Goal: Information Seeking & Learning: Learn about a topic

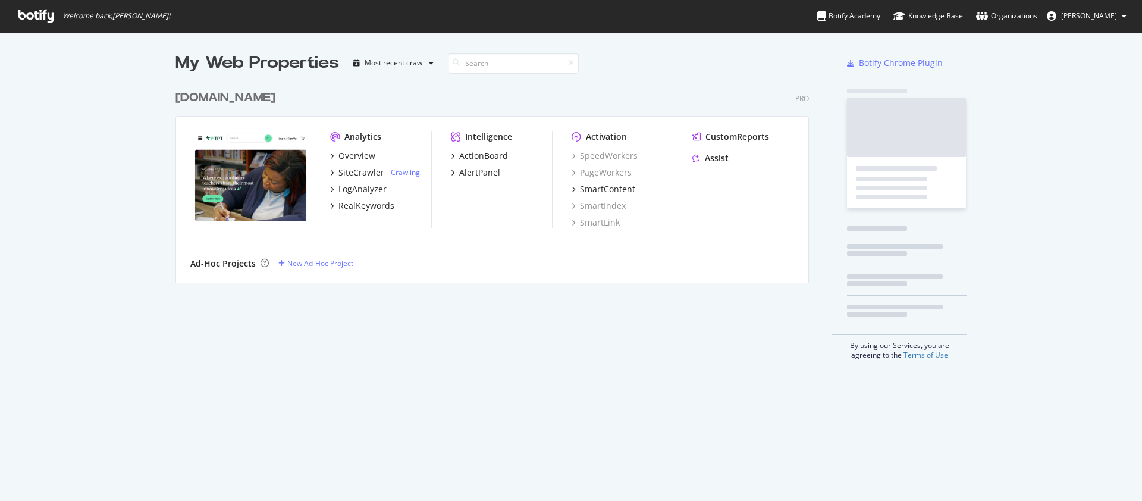
scroll to position [501, 1142]
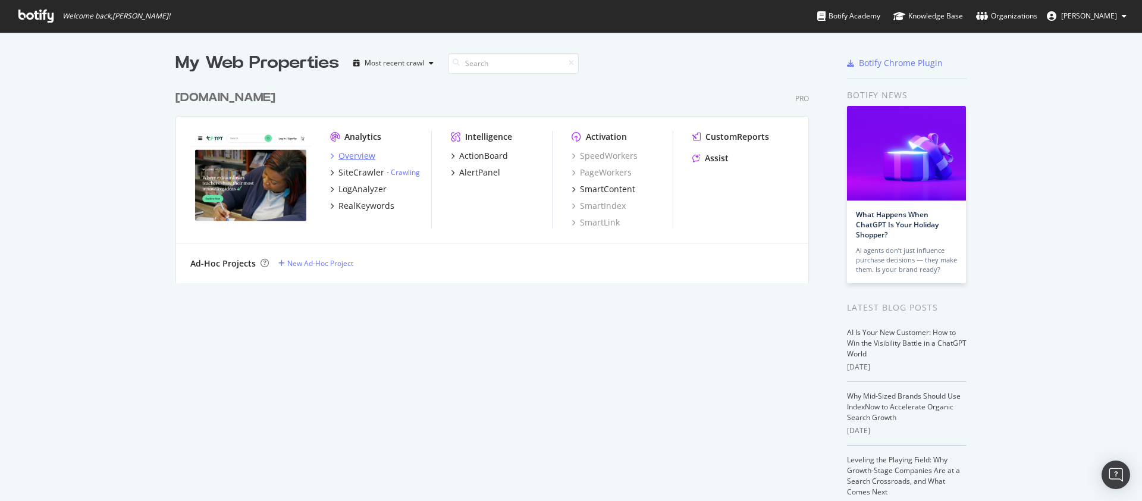
click at [371, 152] on div "Overview" at bounding box center [356, 156] width 37 height 12
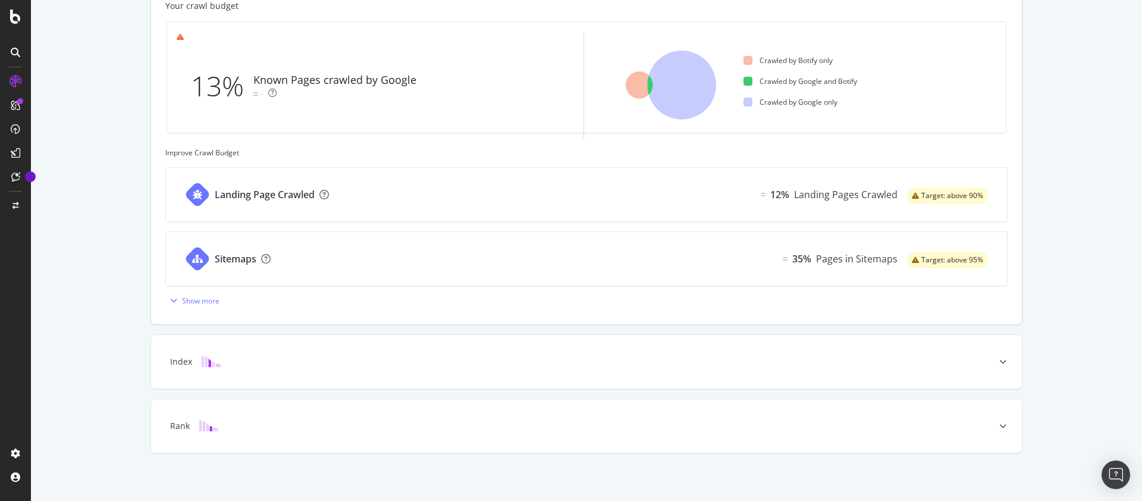
scroll to position [359, 0]
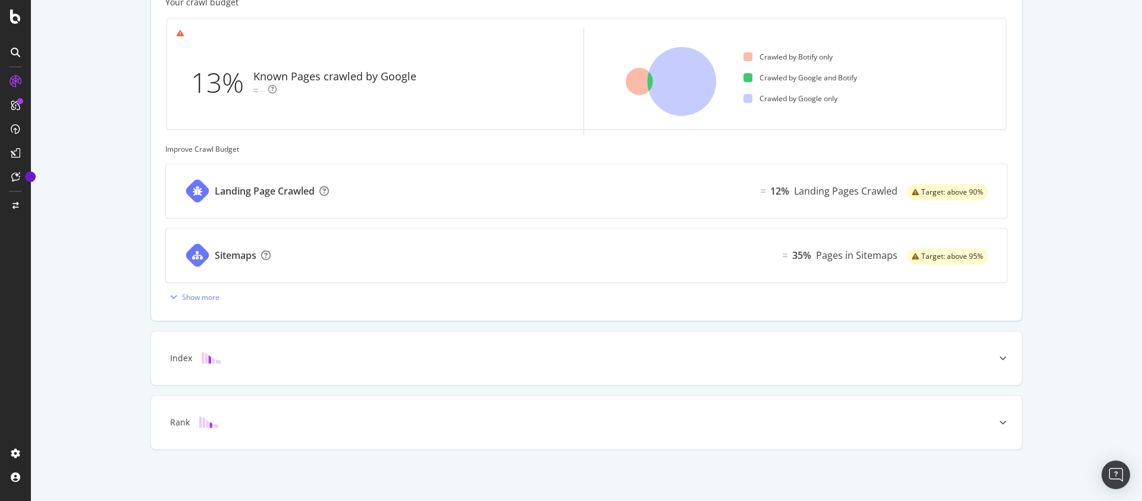
click at [231, 300] on div "Landing Page Crawled 12% Landing Pages Crawled Target: above 90% Sitemaps 35% P…" at bounding box center [586, 235] width 842 height 143
click at [215, 303] on div "Show more" at bounding box center [192, 297] width 54 height 18
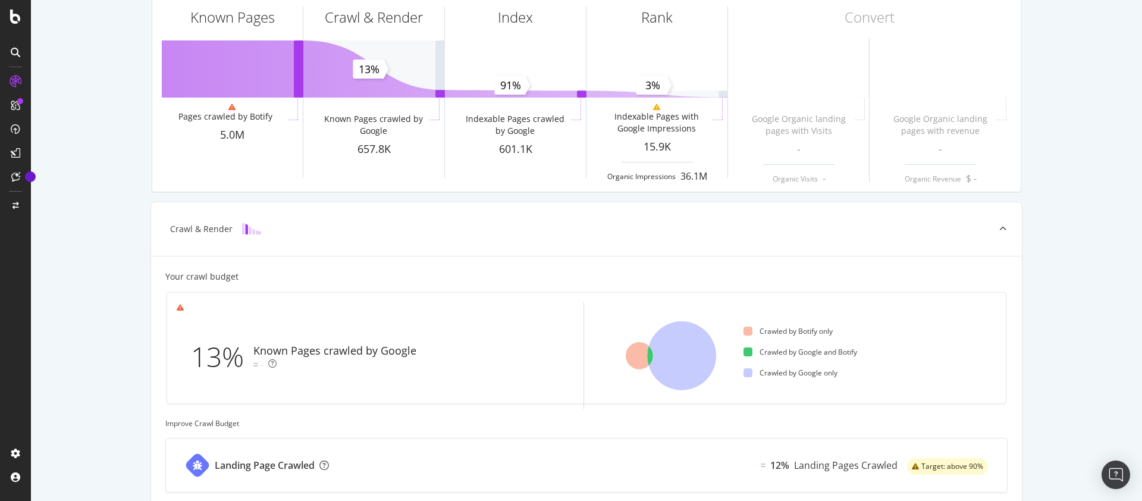
scroll to position [0, 0]
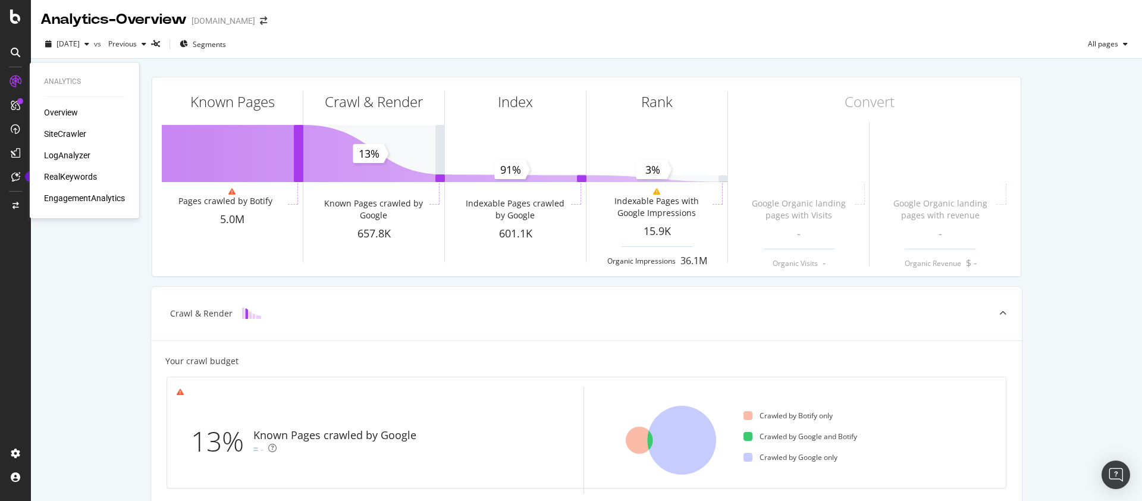
click at [77, 158] on div "LogAnalyzer" at bounding box center [67, 155] width 46 height 12
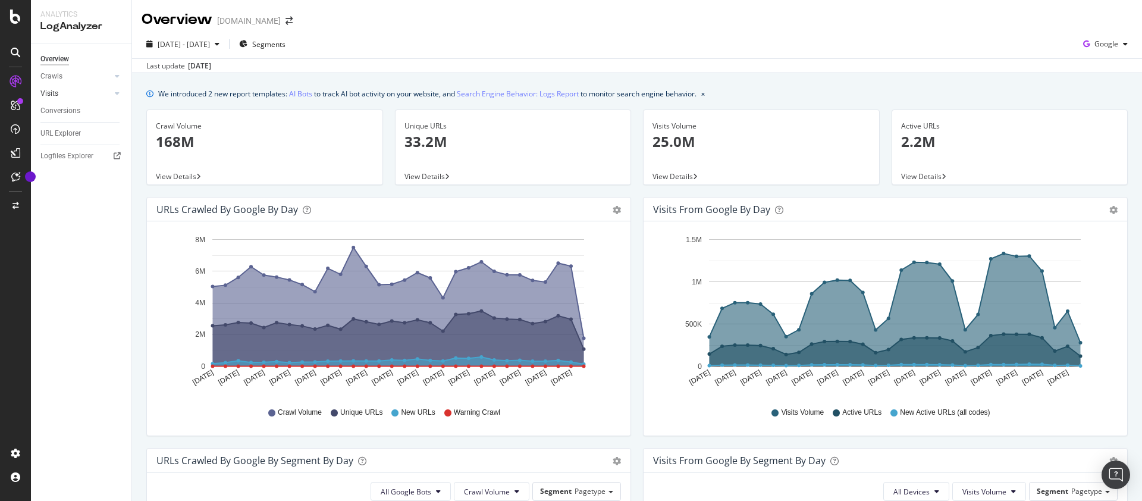
click at [96, 93] on link "Visits" at bounding box center [75, 93] width 71 height 12
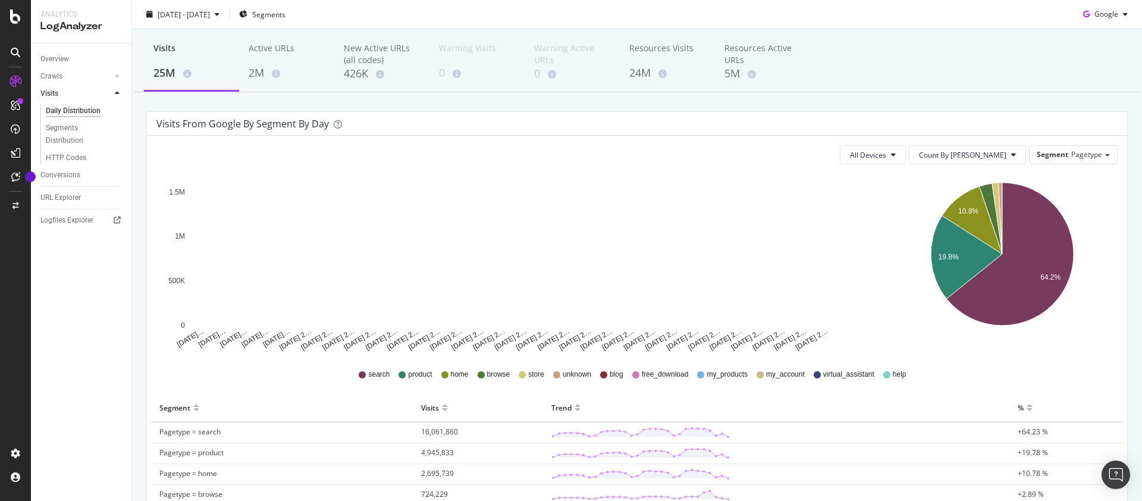
scroll to position [48, 0]
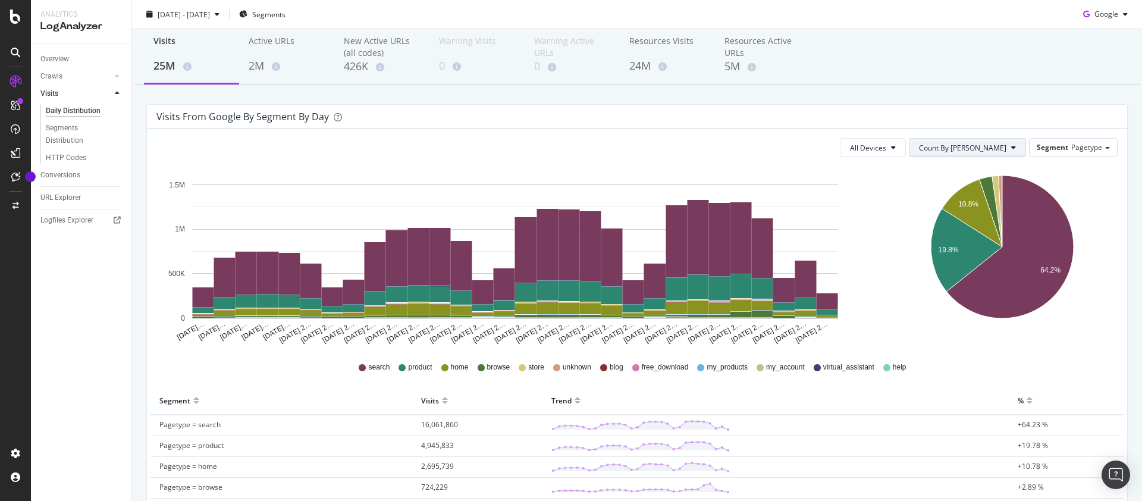
click at [977, 146] on span "Count By [PERSON_NAME]" at bounding box center [962, 148] width 87 height 10
click at [977, 147] on span "Count By [PERSON_NAME]" at bounding box center [962, 148] width 87 height 10
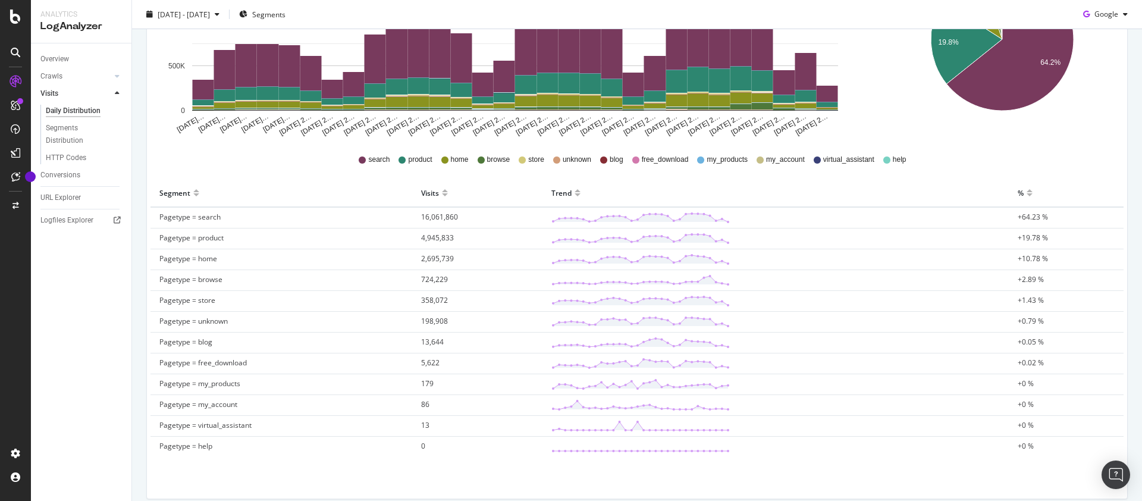
scroll to position [0, 0]
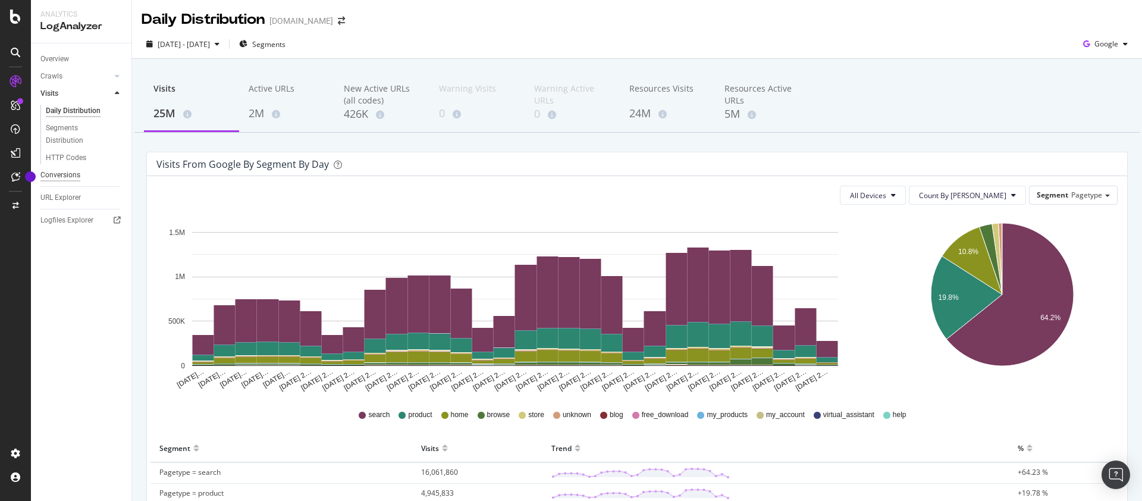
click at [71, 172] on div "Conversions" at bounding box center [60, 175] width 40 height 12
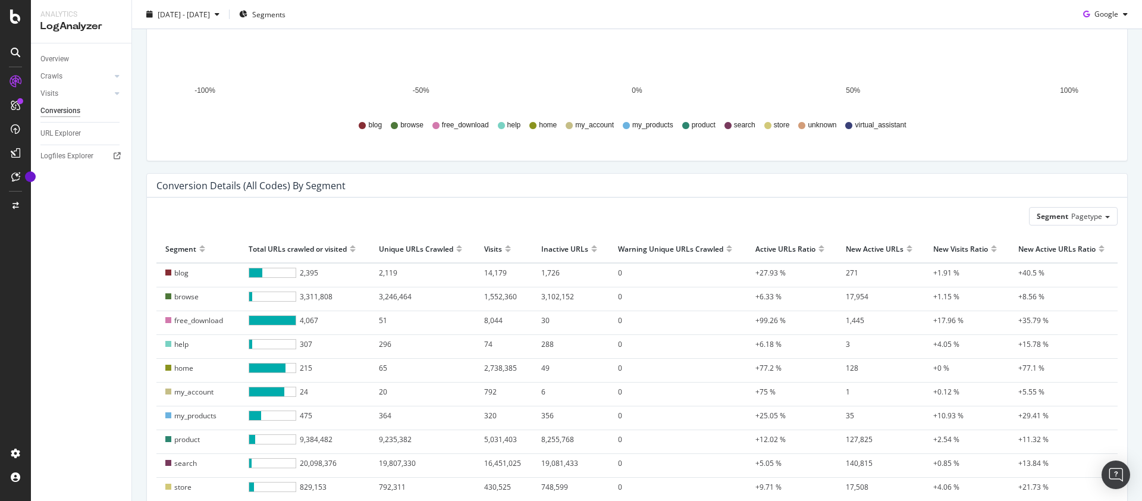
scroll to position [303, 0]
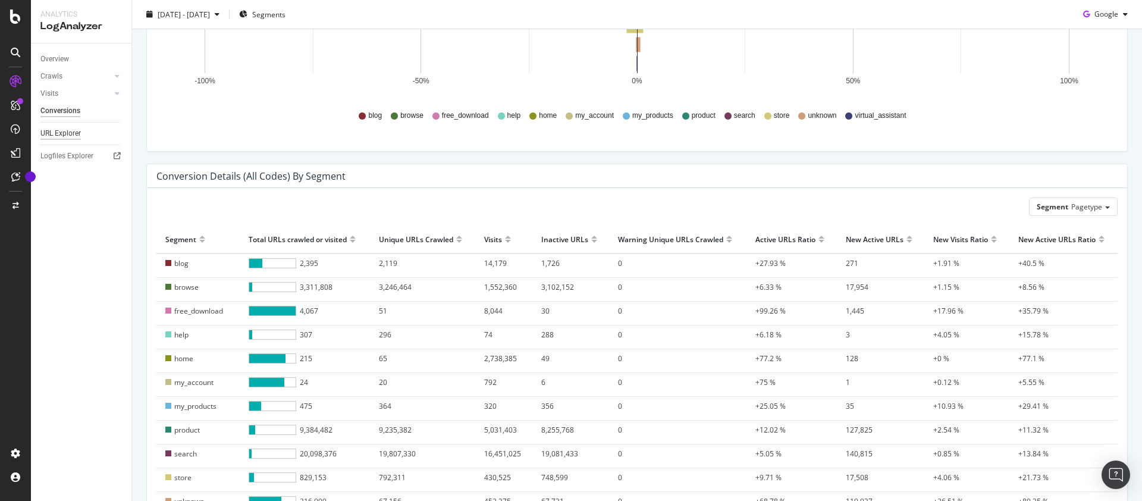
click at [67, 138] on div "URL Explorer" at bounding box center [60, 133] width 40 height 12
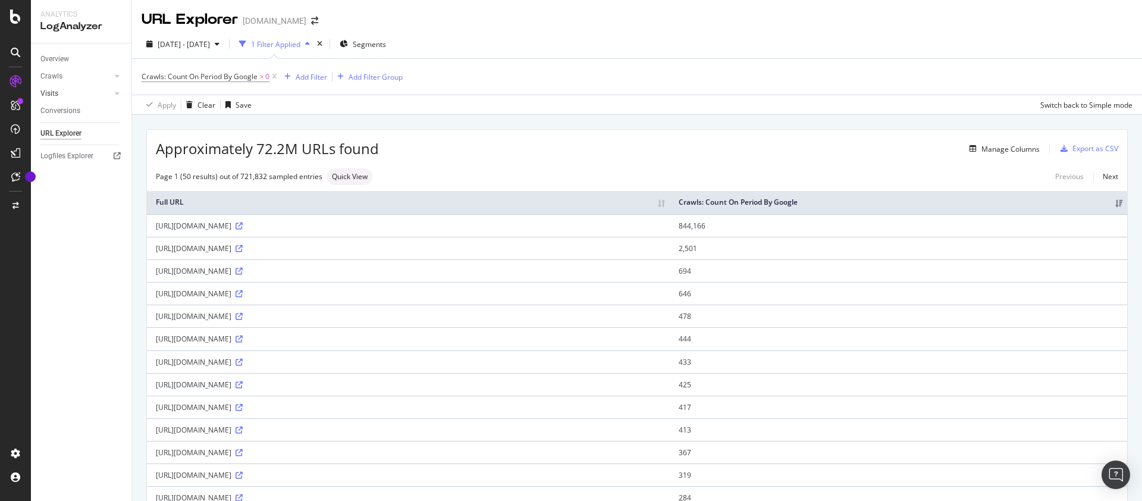
click at [94, 98] on link "Visits" at bounding box center [75, 93] width 71 height 12
